Goal: Information Seeking & Learning: Understand process/instructions

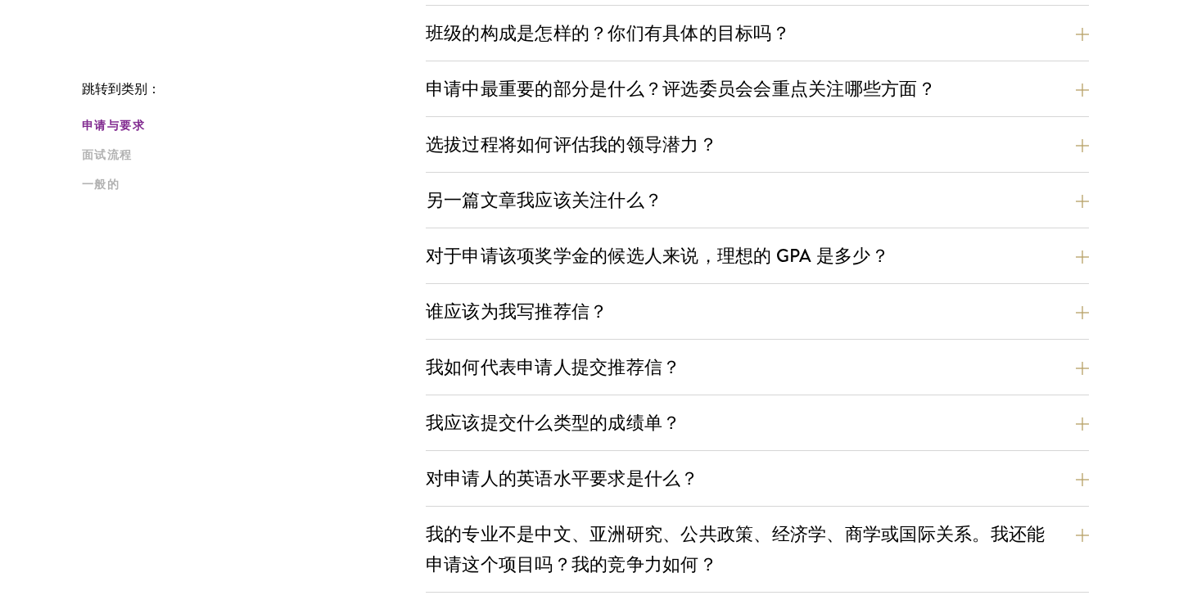
scroll to position [817, 0]
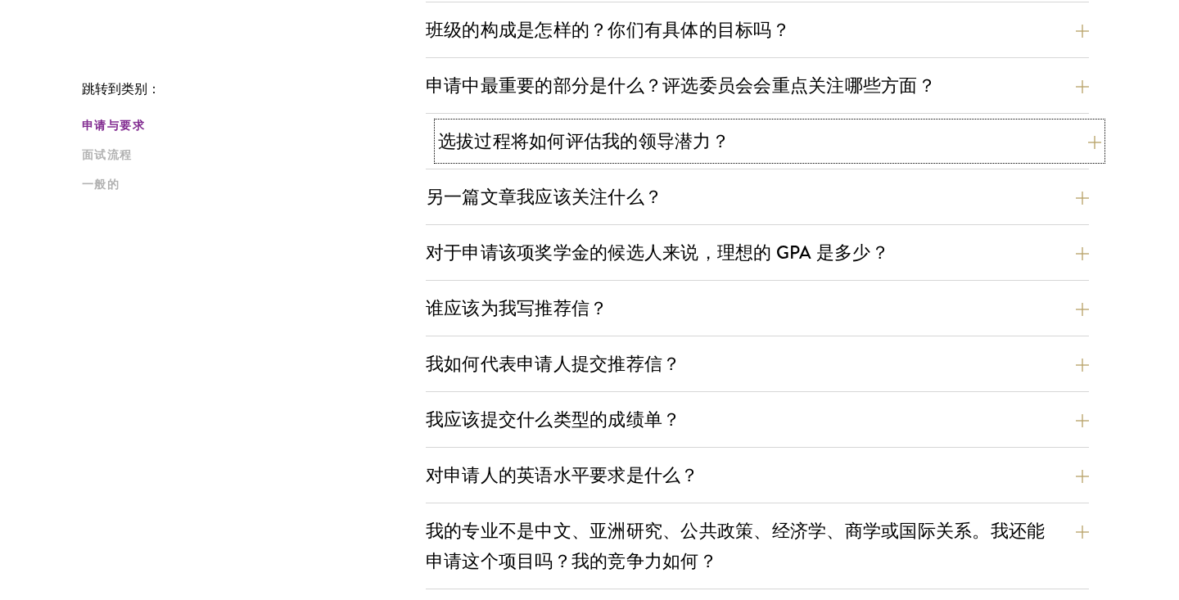
click at [664, 154] on button "选拔过程将如何评估我的领导潜力？" at bounding box center [769, 141] width 663 height 37
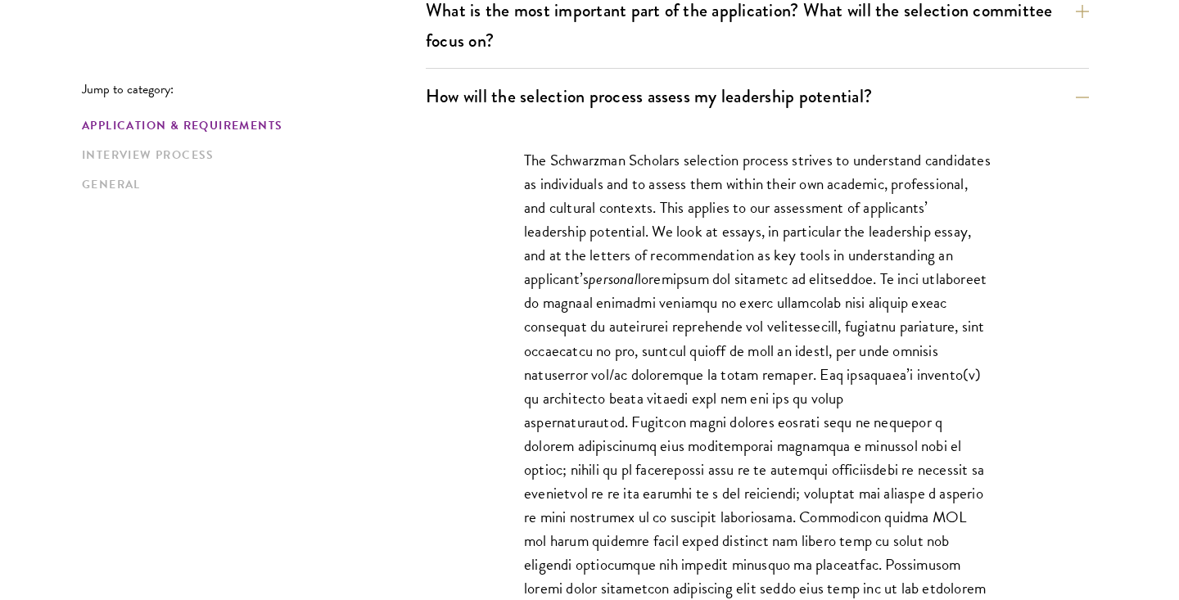
scroll to position [997, 0]
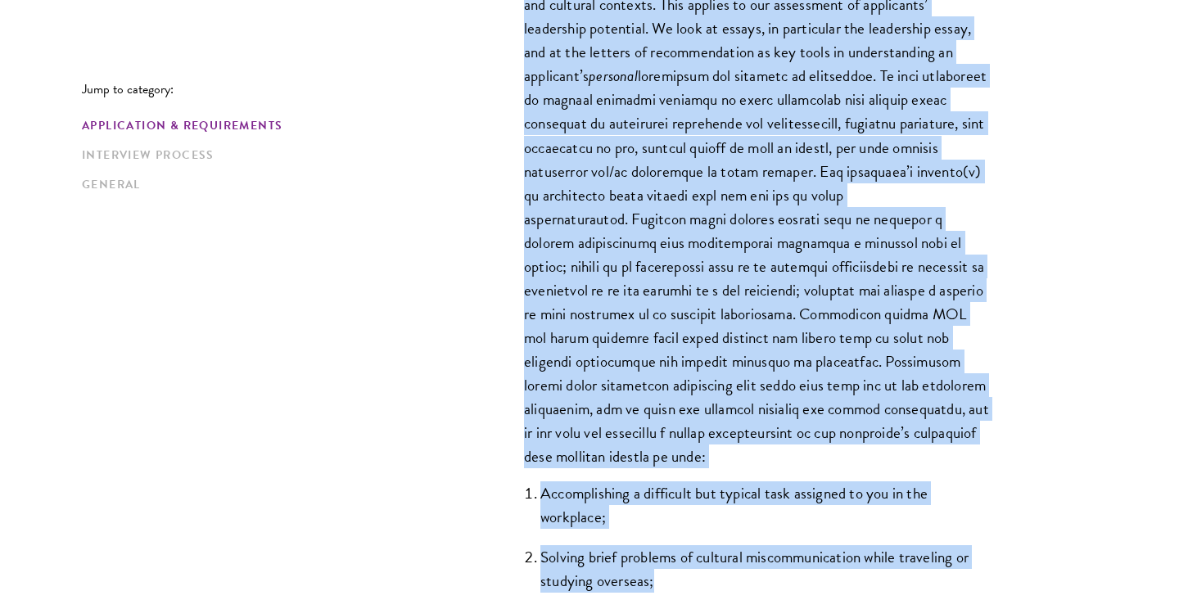
drag, startPoint x: 513, startPoint y: 133, endPoint x: 708, endPoint y: 608, distance: 513.1
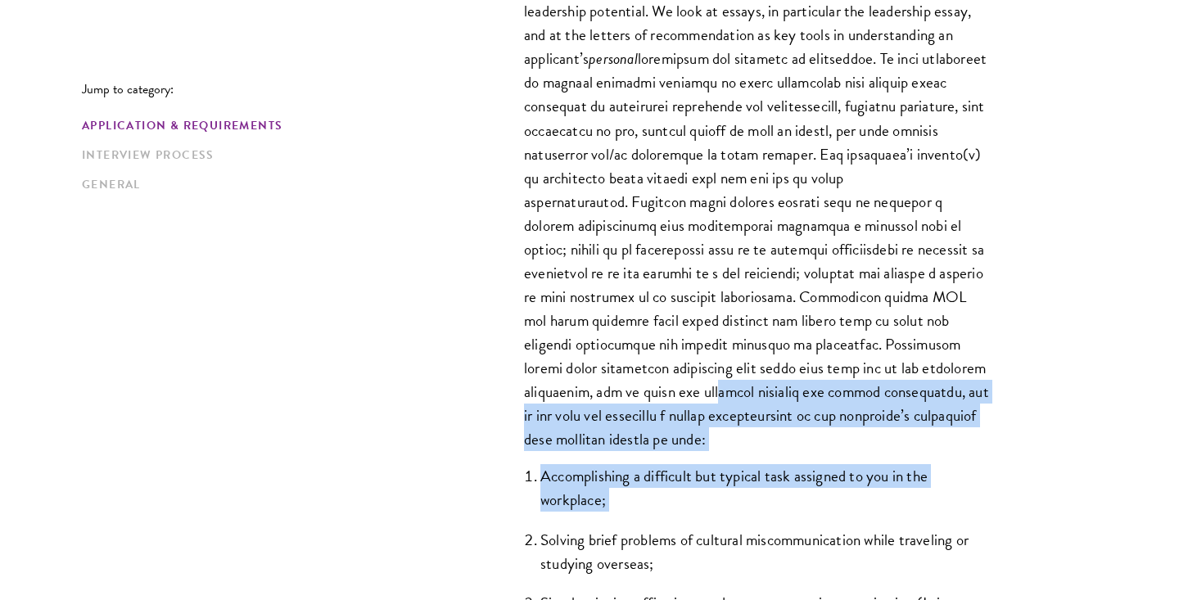
drag, startPoint x: 710, startPoint y: 516, endPoint x: 700, endPoint y: 384, distance: 133.0
click at [700, 384] on div "The Schwarzman Scholars selection process strives to understand candidates as i…" at bounding box center [757, 334] width 565 height 863
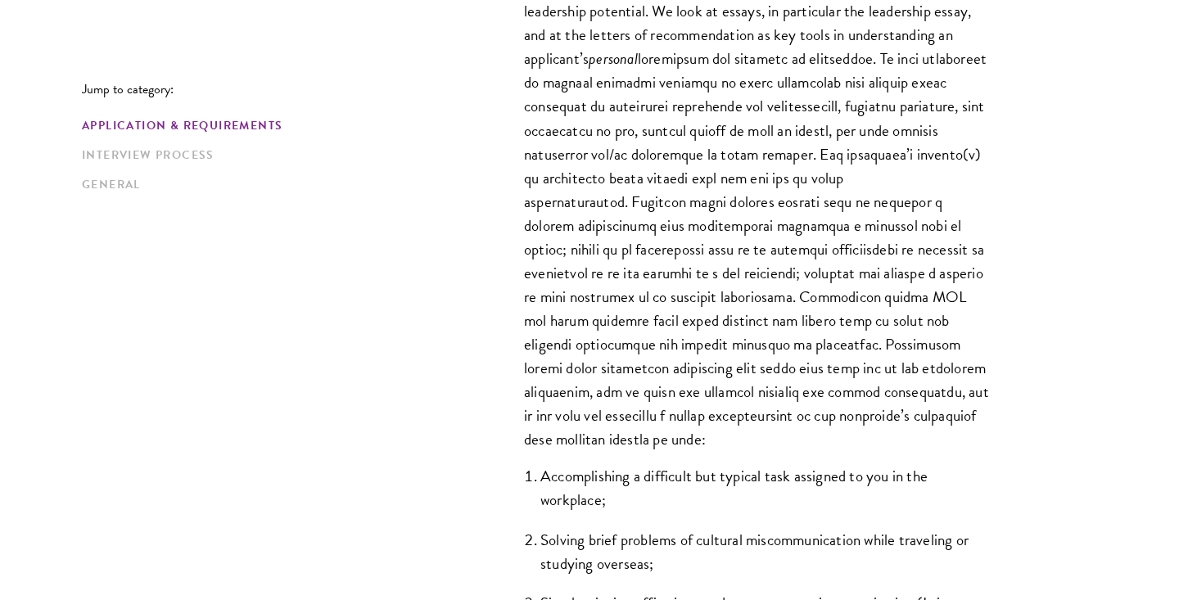
click at [701, 259] on p "The Schwarzman Scholars selection process strives to understand candidates as i…" at bounding box center [757, 189] width 467 height 523
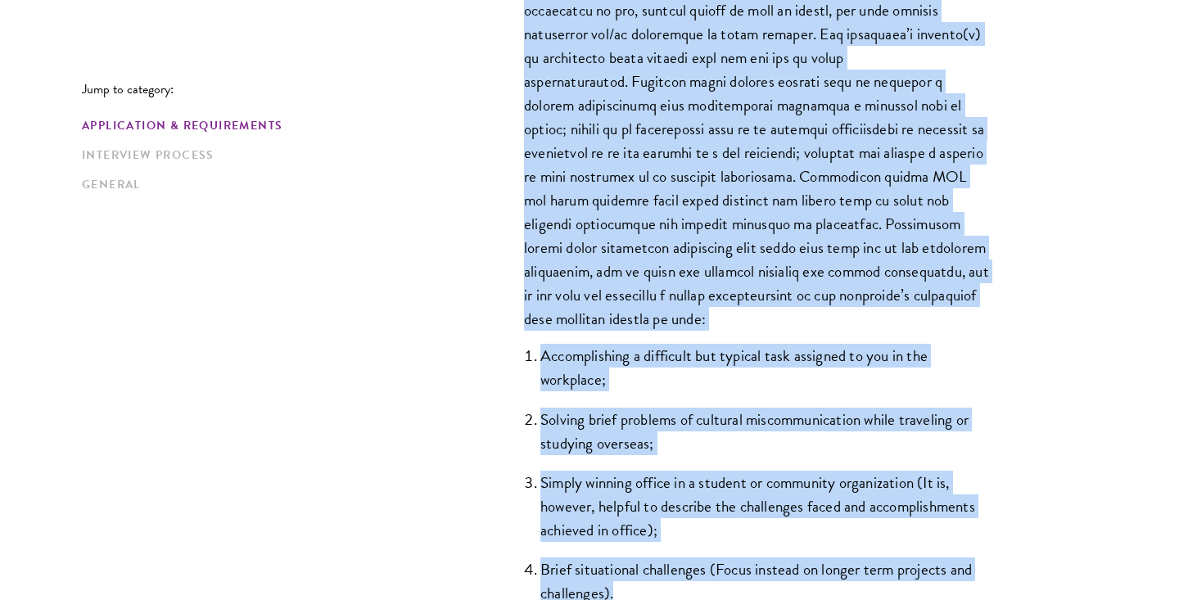
scroll to position [1859, 0]
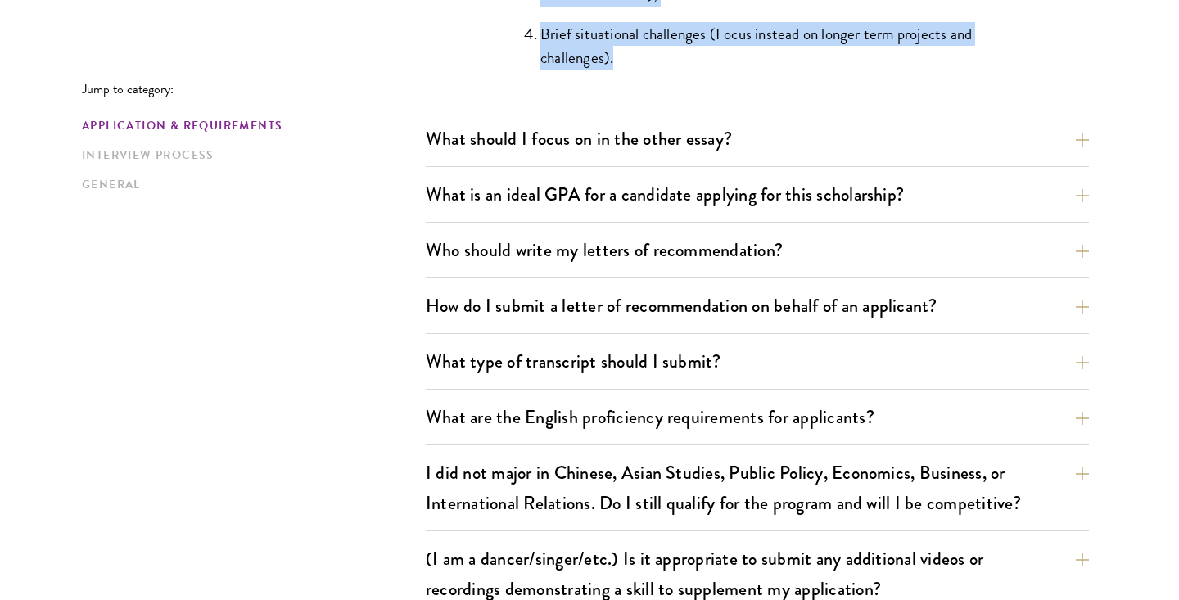
drag, startPoint x: 514, startPoint y: 100, endPoint x: 884, endPoint y: 77, distance: 370.7
copy div "Lor Ipsumdolor Sitametc adipiscin elitsed doeiusm te incididunt utlaboreet do m…"
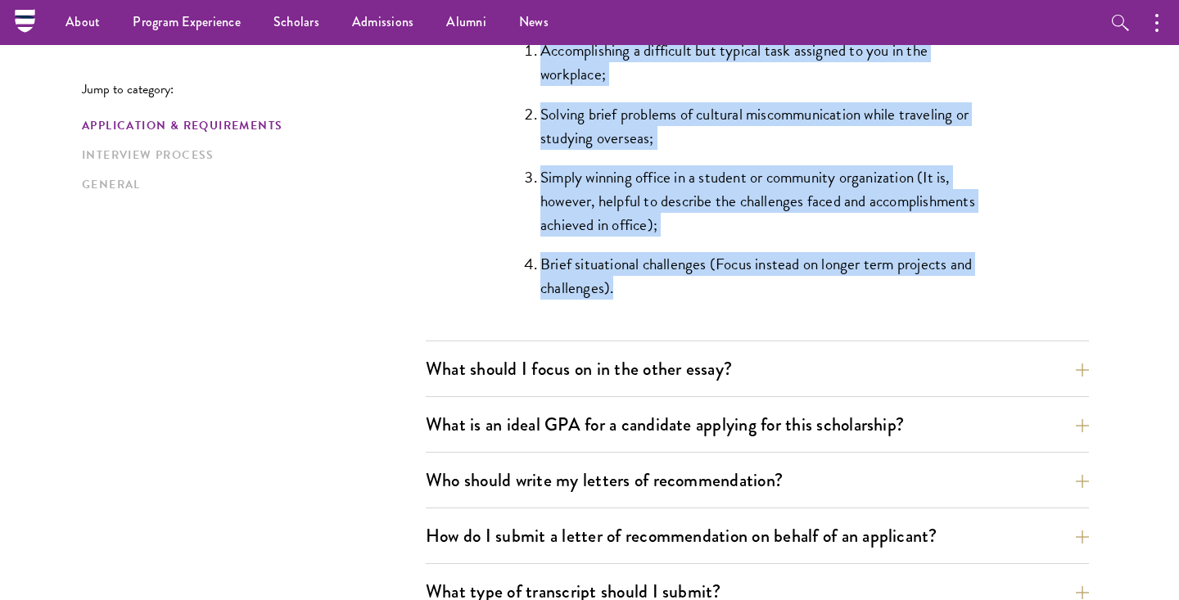
scroll to position [1563, 0]
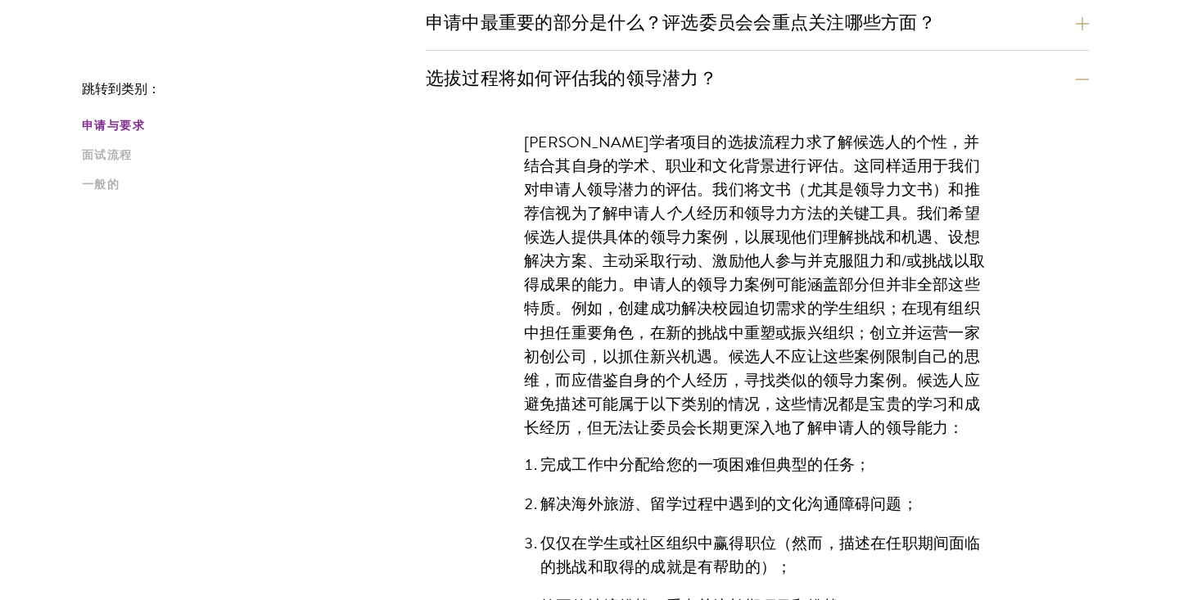
scroll to position [889, 0]
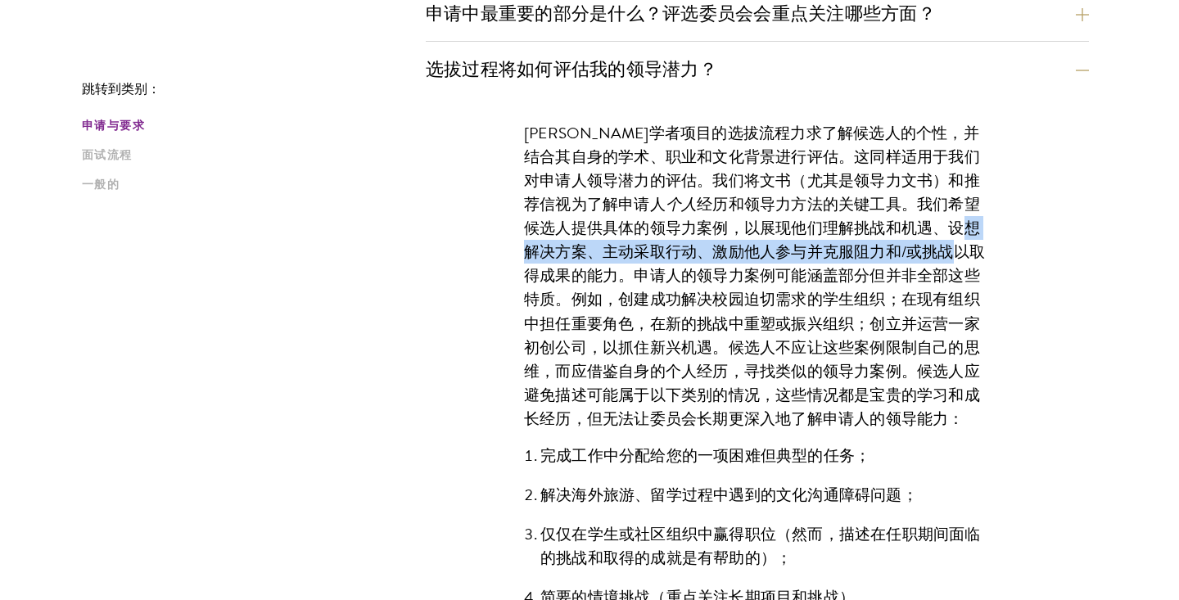
drag, startPoint x: 866, startPoint y: 232, endPoint x: 858, endPoint y: 259, distance: 27.4
click at [858, 260] on font "经历和领导力方法的关键工具。我们希望候选人提供具体的领导力案例，以展现他们理解挑战和机遇、设想解决方案、主动采取行动、激励他人参与并克服阻力和/或挑战以取得成…" at bounding box center [754, 311] width 461 height 238
